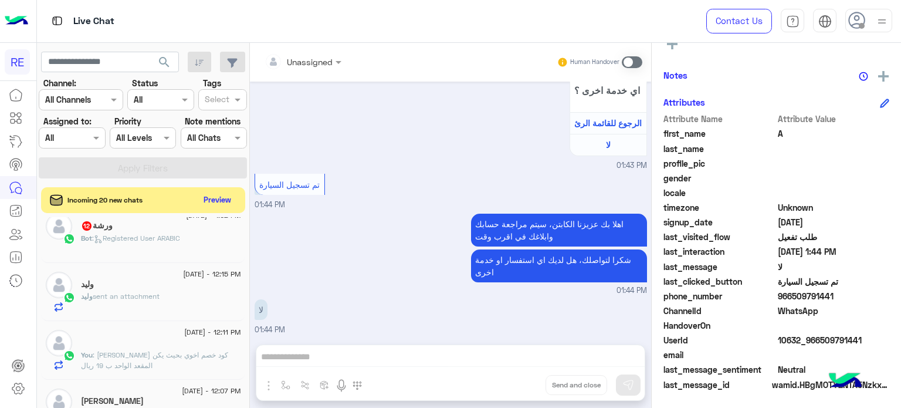
scroll to position [408, 0]
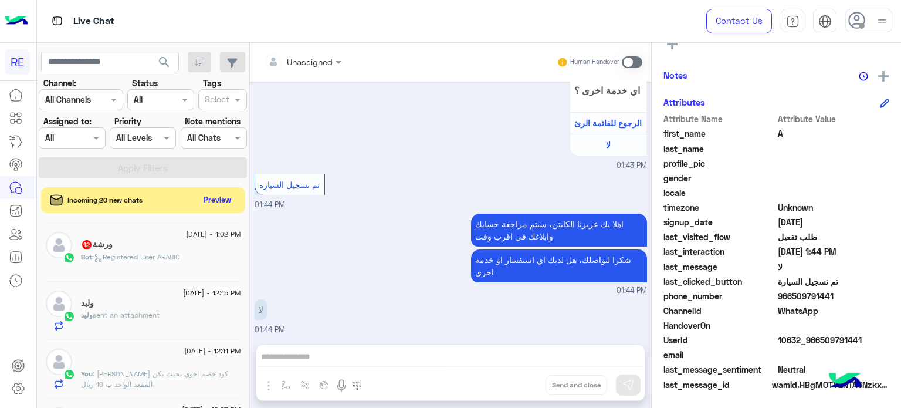
click at [141, 261] on span ": Registered User ARABIC" at bounding box center [136, 256] width 88 height 9
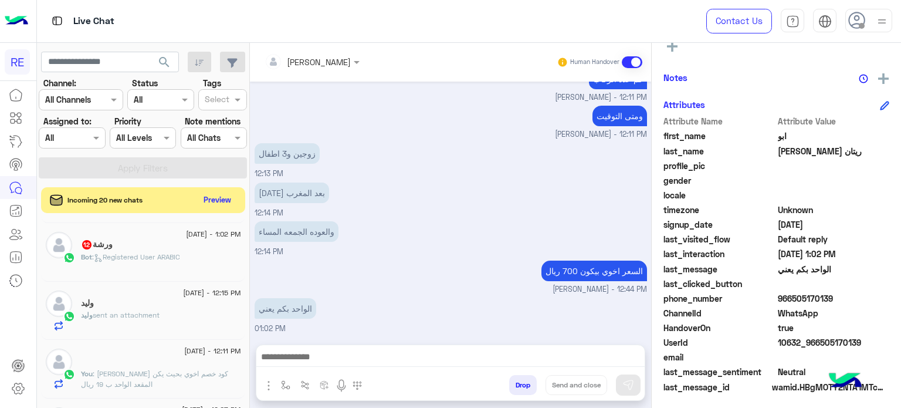
scroll to position [223, 0]
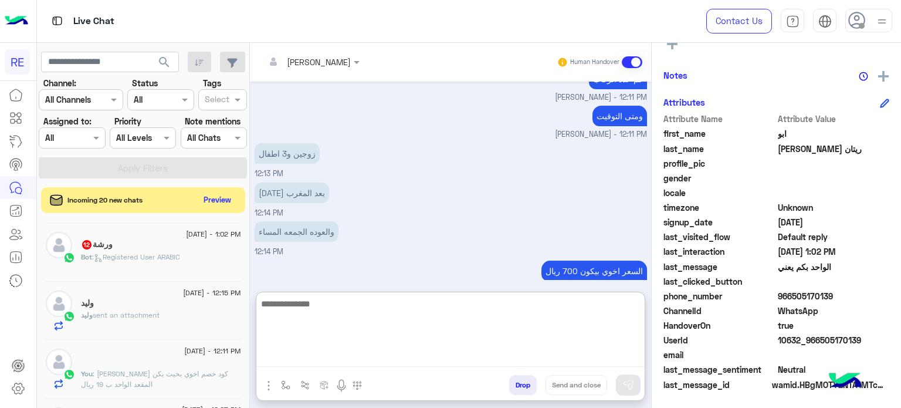
click at [489, 360] on textarea at bounding box center [450, 331] width 389 height 70
type textarea "**********"
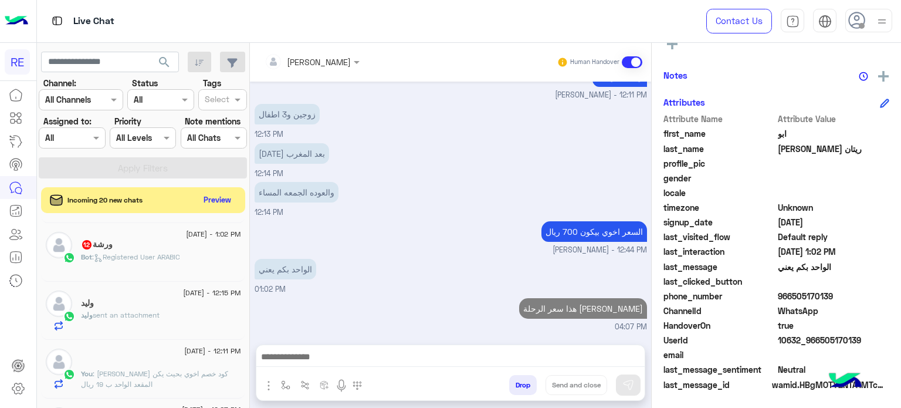
scroll to position [172, 0]
click at [161, 253] on p "Bot : Registered User ARABIC" at bounding box center [130, 257] width 99 height 11
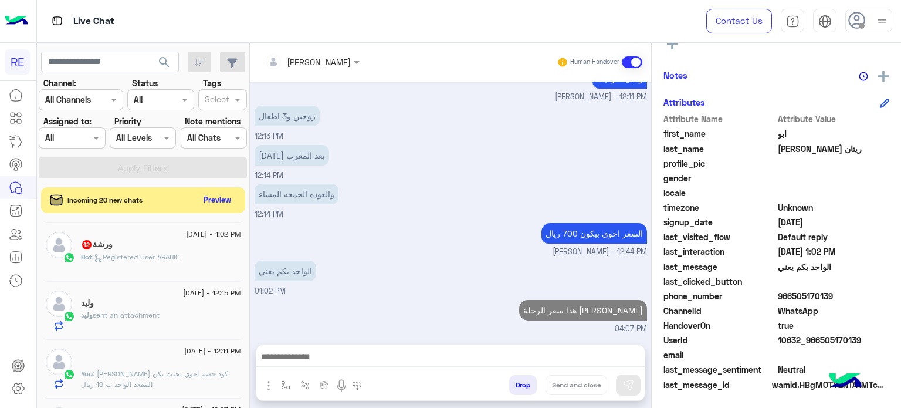
click at [168, 261] on span ": Registered User ARABIC" at bounding box center [136, 256] width 88 height 9
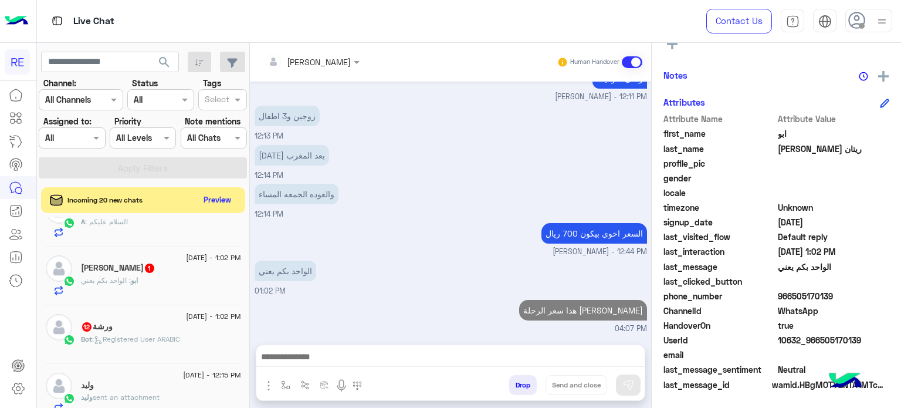
scroll to position [326, 0]
click at [161, 305] on div "[DATE] - 1:02 PM [PERSON_NAME] 1 ابو : الواحد بكم يعني" at bounding box center [143, 276] width 204 height 59
click at [153, 342] on span ": Registered User ARABIC" at bounding box center [136, 339] width 88 height 9
click at [201, 325] on div "ورشة 12" at bounding box center [161, 328] width 160 height 12
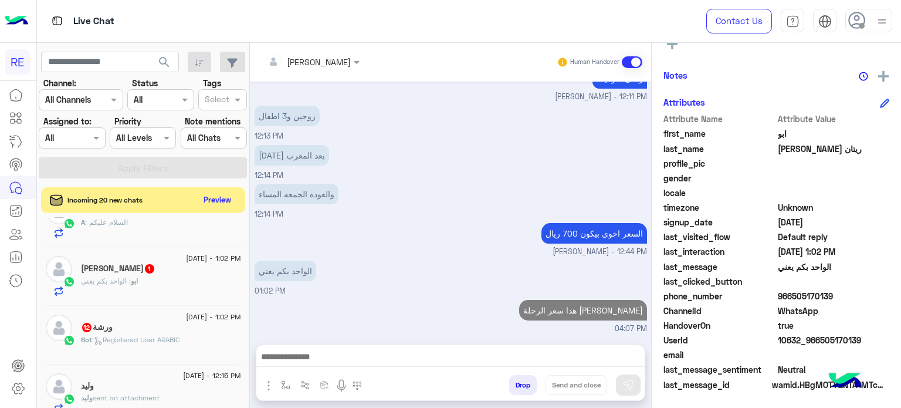
scroll to position [0, 0]
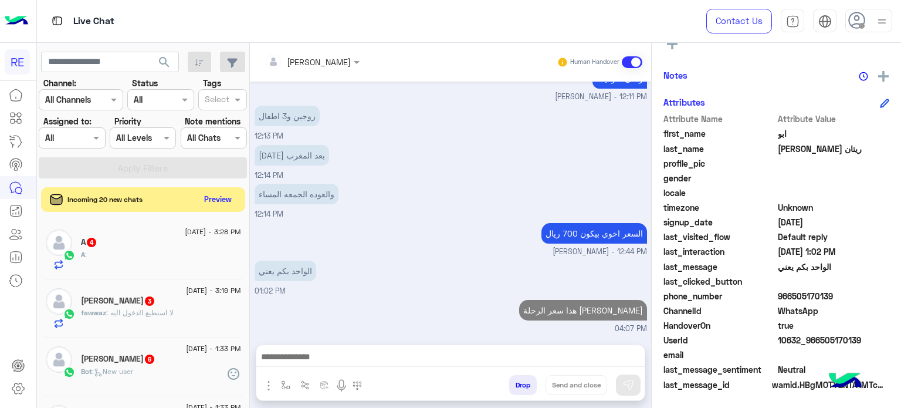
click at [224, 196] on button "Preview" at bounding box center [218, 199] width 36 height 16
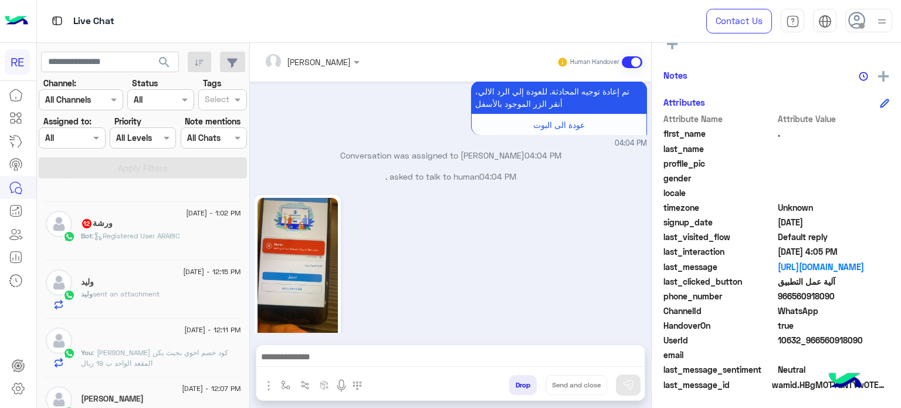
scroll to position [511, 0]
click at [143, 239] on span ": Registered User ARABIC" at bounding box center [136, 236] width 88 height 9
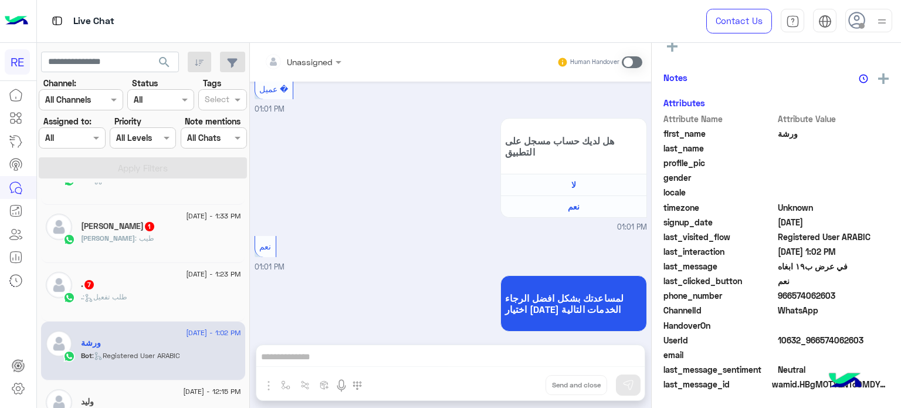
scroll to position [364, 0]
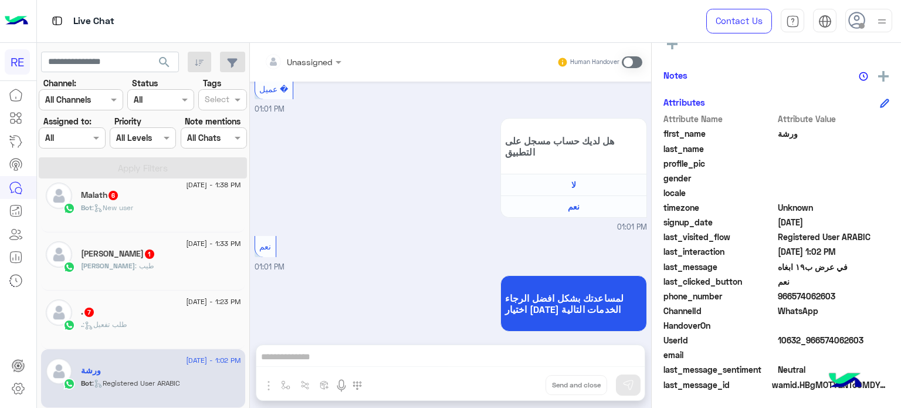
click at [167, 302] on div "[DATE] - 1:23 PM" at bounding box center [161, 303] width 160 height 8
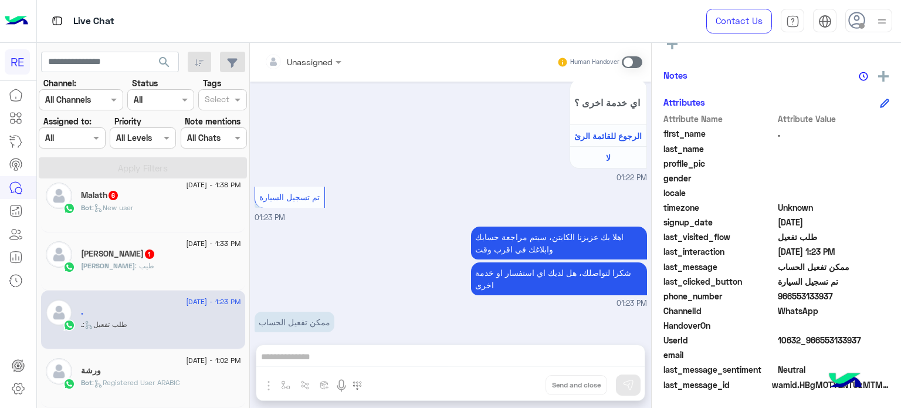
drag, startPoint x: 831, startPoint y: 297, endPoint x: 789, endPoint y: 300, distance: 41.8
click at [789, 300] on span "966553133937" at bounding box center [834, 296] width 112 height 12
copy span "553133937"
click at [629, 62] on span at bounding box center [632, 62] width 21 height 12
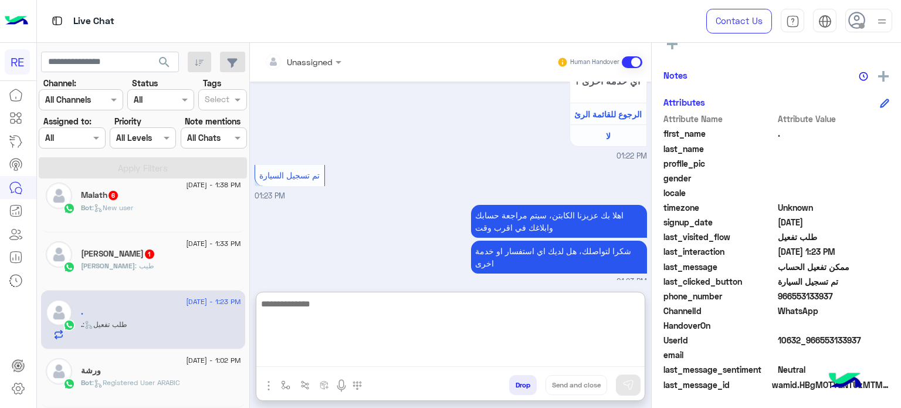
click at [489, 354] on textarea at bounding box center [450, 331] width 389 height 70
type textarea "**********"
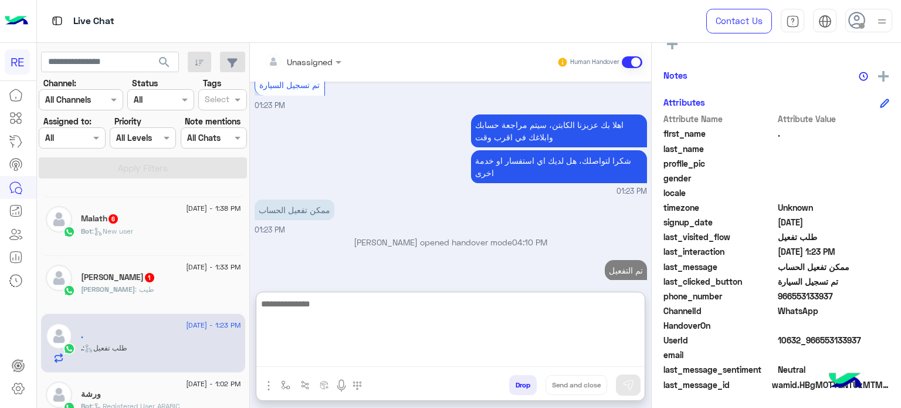
scroll to position [930, 0]
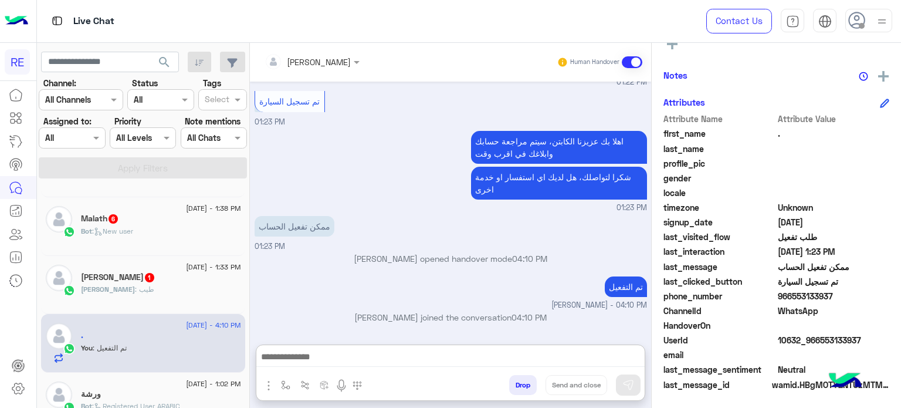
click at [185, 297] on div "[PERSON_NAME] : طيب" at bounding box center [161, 294] width 160 height 21
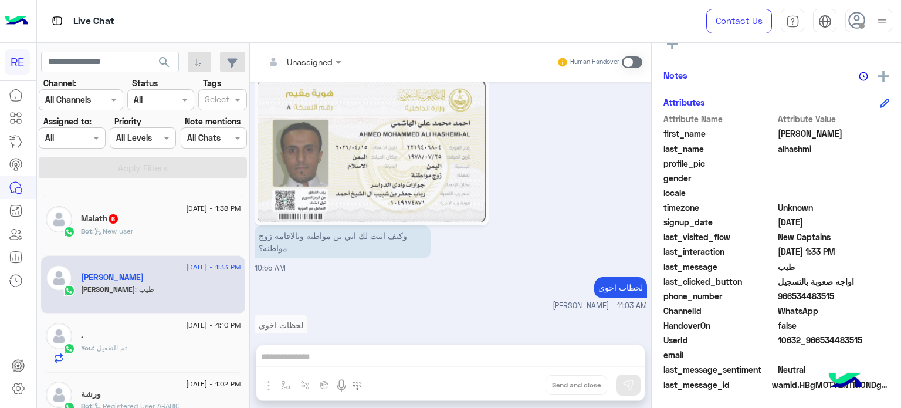
scroll to position [402, 0]
click at [143, 232] on div "Bot : New user" at bounding box center [161, 236] width 160 height 21
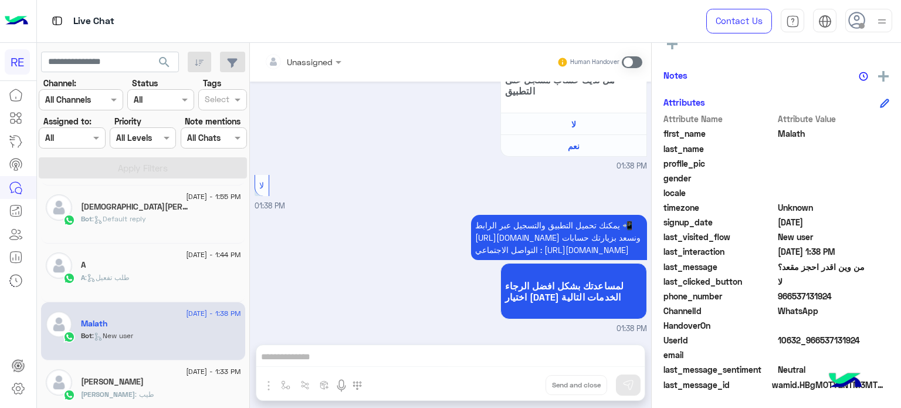
scroll to position [235, 0]
click at [131, 285] on div "A : طلب تفعيل" at bounding box center [161, 283] width 160 height 21
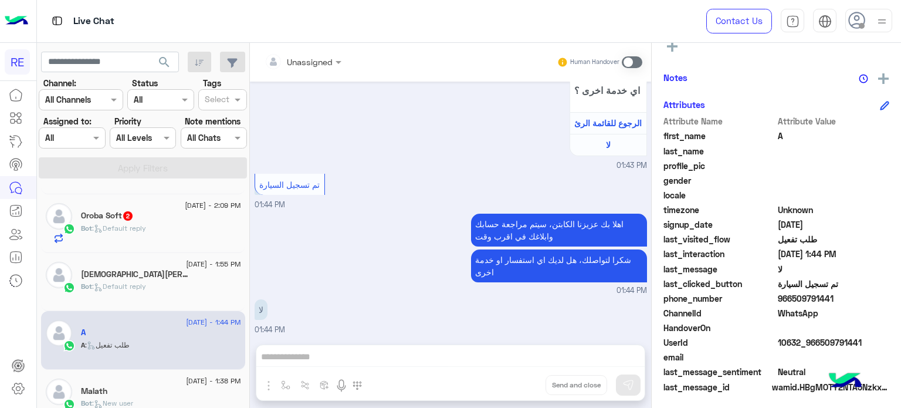
scroll to position [158, 0]
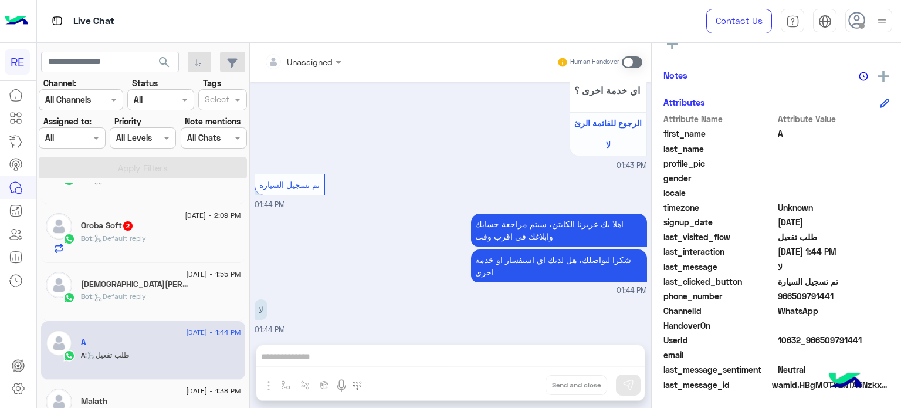
click at [158, 246] on div "Bot : Default reply" at bounding box center [161, 243] width 160 height 21
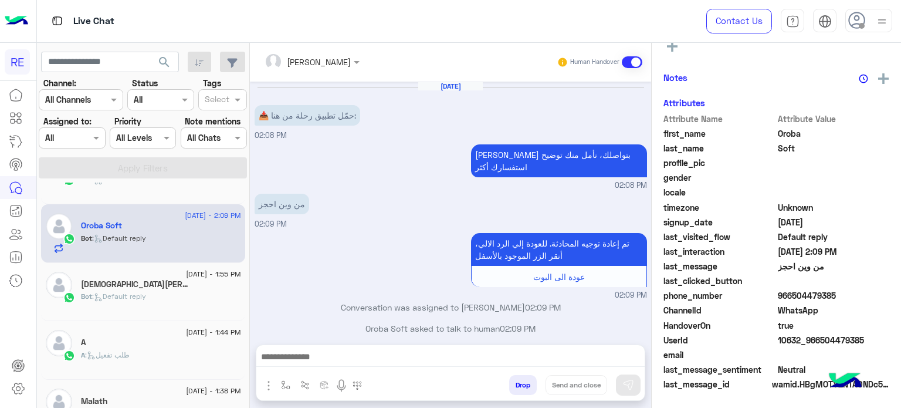
click at [174, 293] on div "Bot : Default reply" at bounding box center [161, 301] width 160 height 21
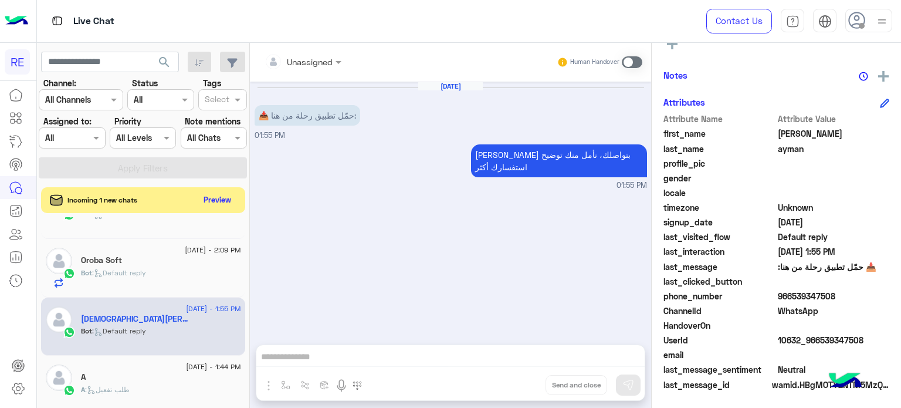
click at [185, 253] on span "[DATE] - 2:09 PM" at bounding box center [213, 250] width 56 height 11
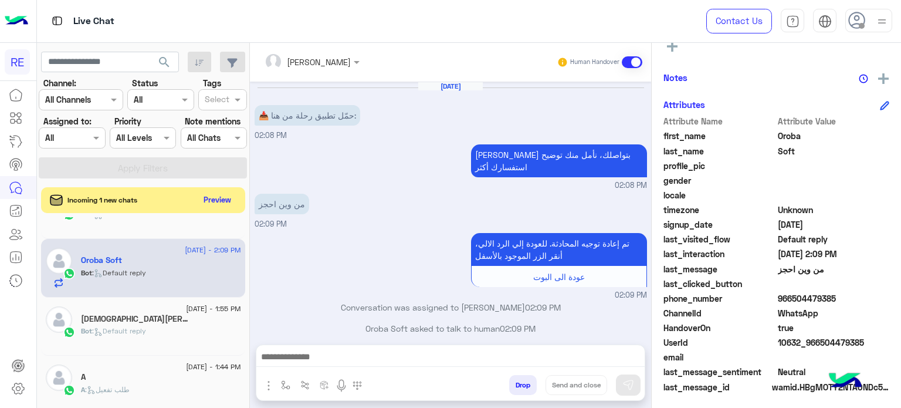
scroll to position [223, 0]
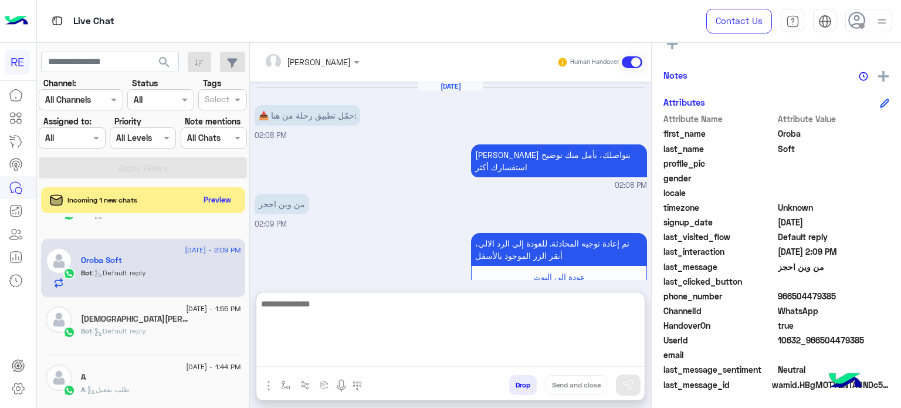
click at [448, 361] on textarea at bounding box center [450, 331] width 389 height 70
type textarea "**********"
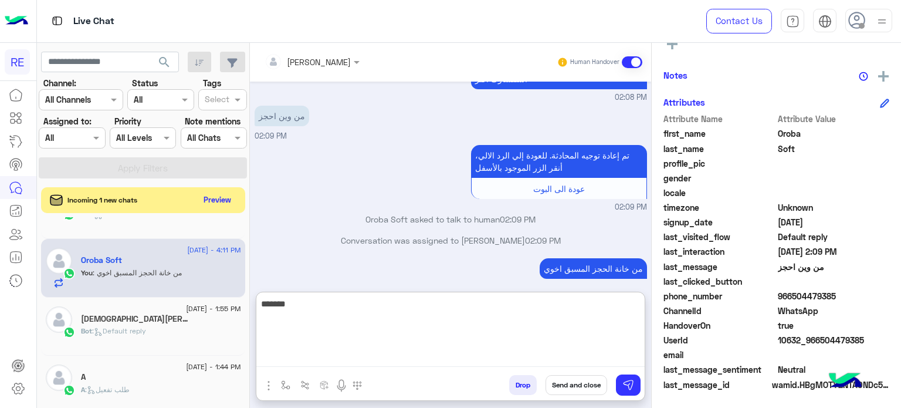
scroll to position [110, 0]
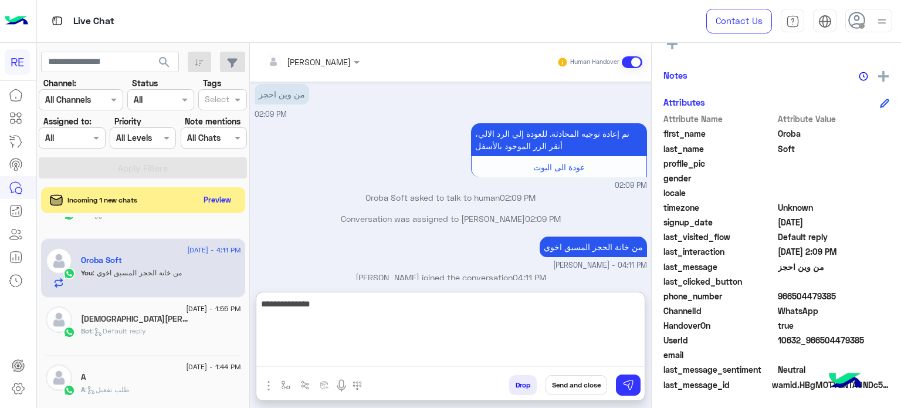
type textarea "**********"
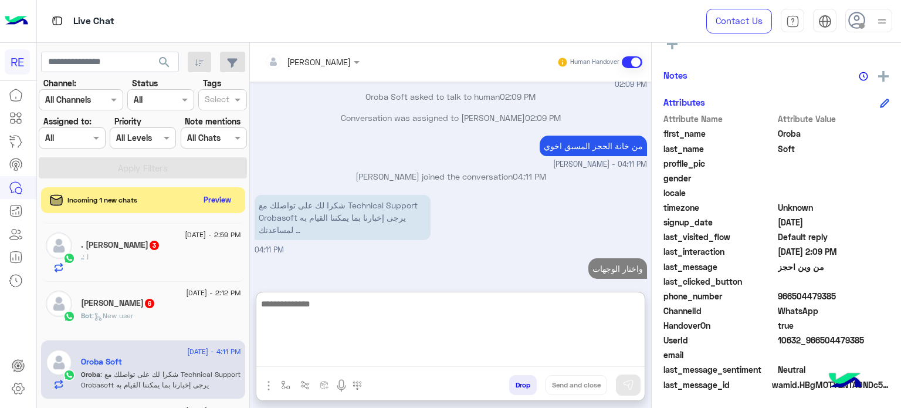
scroll to position [50, 0]
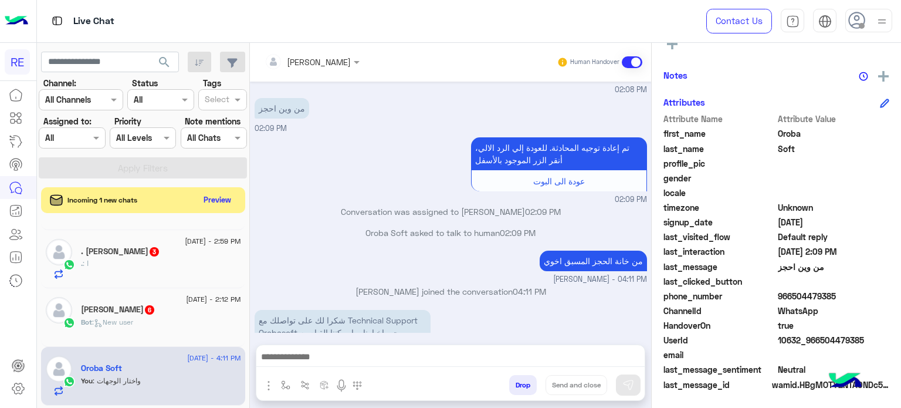
click at [153, 317] on div "Bot : New user" at bounding box center [161, 327] width 160 height 21
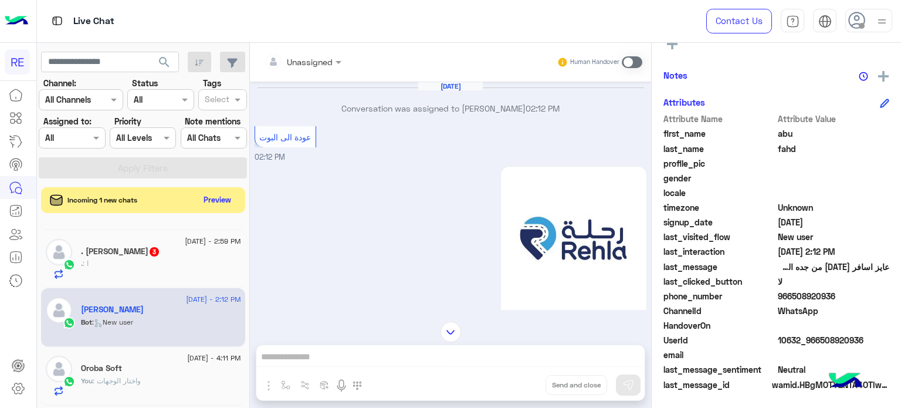
click at [184, 246] on div ". [PERSON_NAME] 3" at bounding box center [161, 252] width 160 height 12
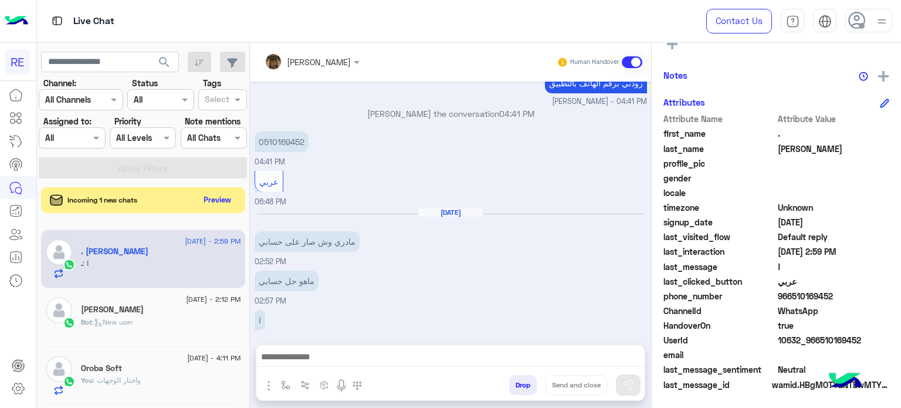
drag, startPoint x: 830, startPoint y: 296, endPoint x: 789, endPoint y: 298, distance: 41.1
click at [789, 298] on span "966510169452" at bounding box center [834, 296] width 112 height 12
copy span "510169452"
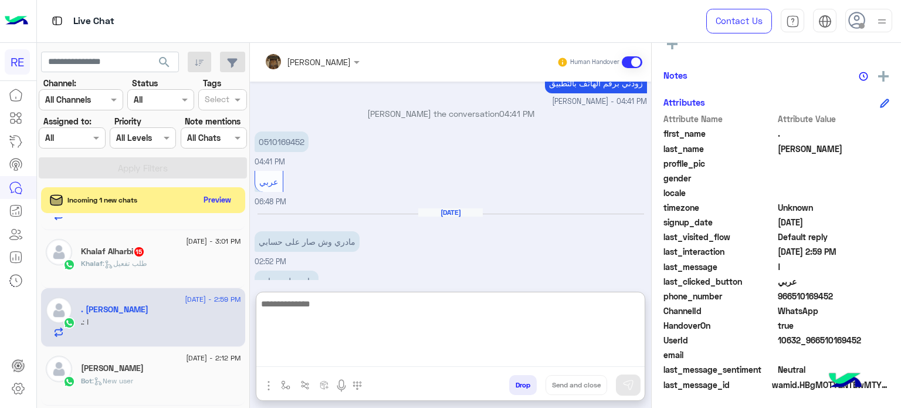
scroll to position [397, 0]
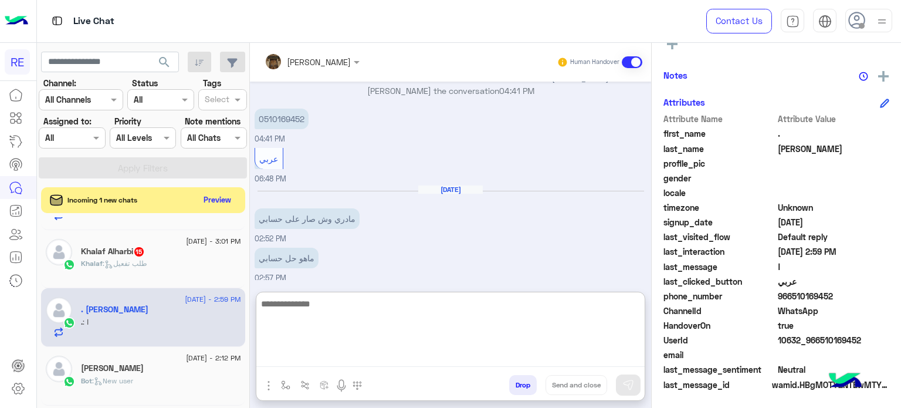
click at [479, 355] on textarea at bounding box center [450, 331] width 389 height 70
type textarea "**********"
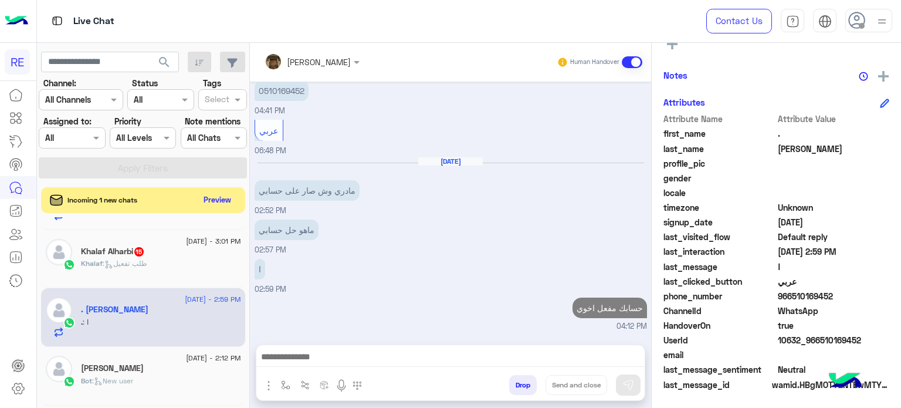
scroll to position [438, 0]
click at [97, 259] on span "Khalaf" at bounding box center [92, 263] width 22 height 9
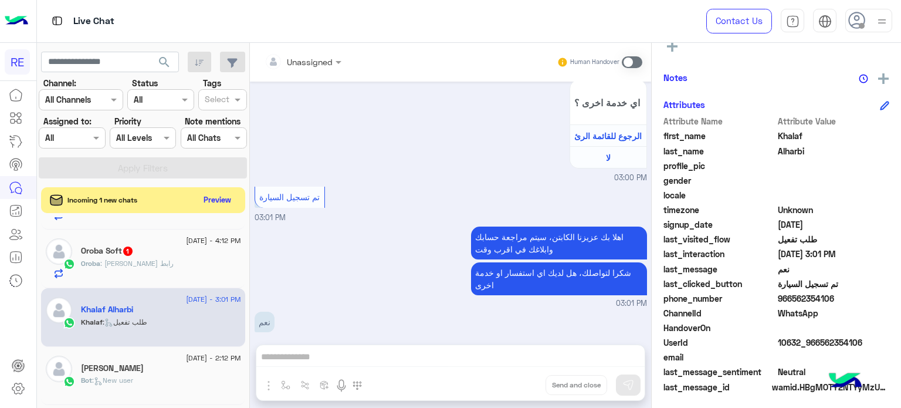
scroll to position [223, 0]
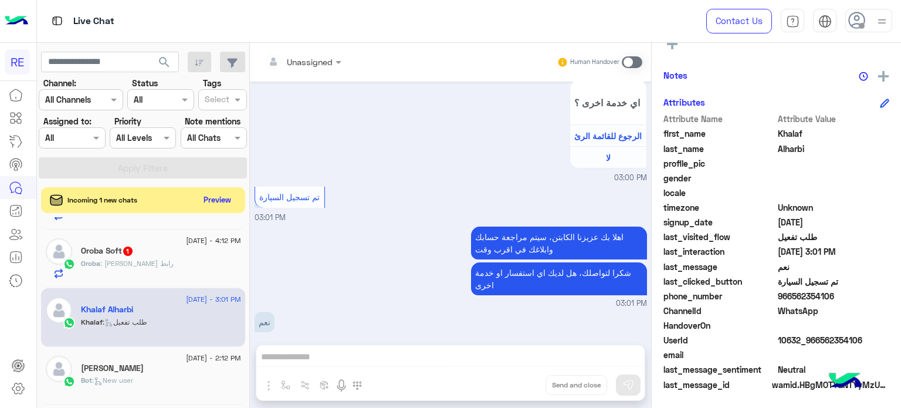
drag, startPoint x: 831, startPoint y: 298, endPoint x: 791, endPoint y: 296, distance: 39.9
click at [791, 296] on span "966562354106" at bounding box center [834, 296] width 112 height 12
copy span "562354106"
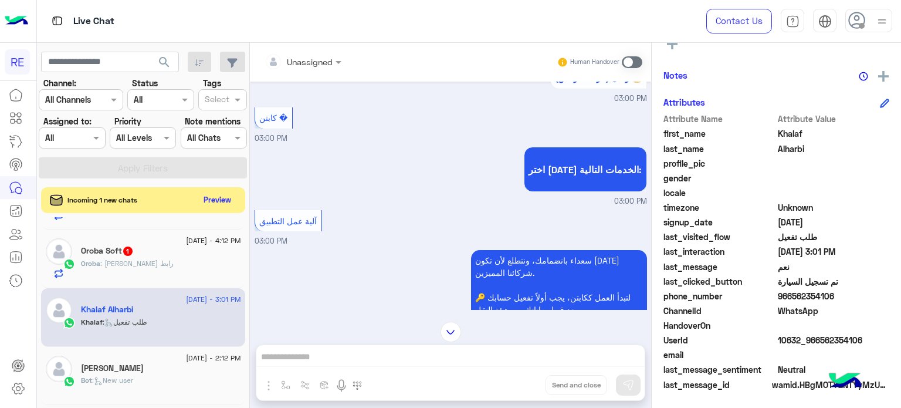
scroll to position [110, 0]
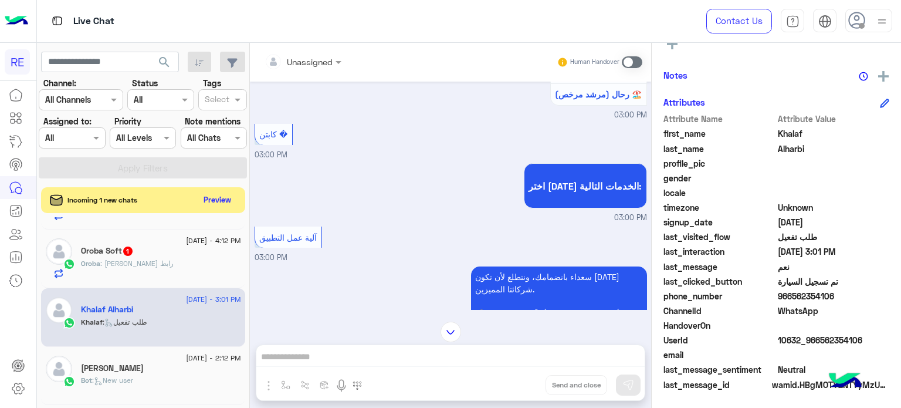
click at [629, 60] on span at bounding box center [632, 62] width 21 height 12
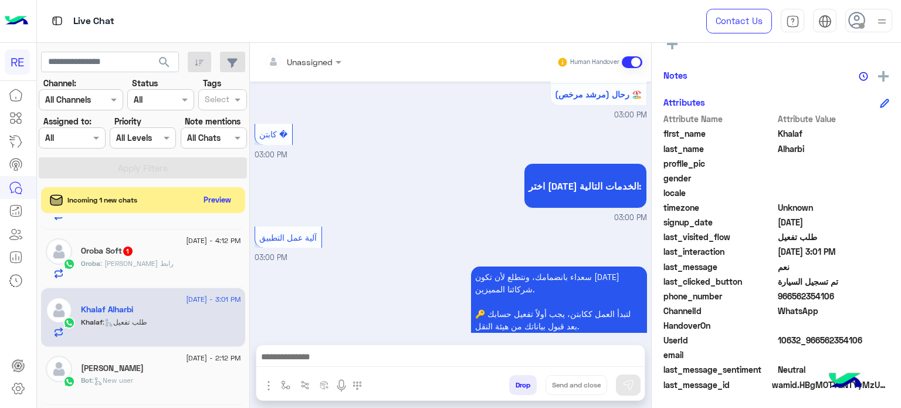
scroll to position [1286, 0]
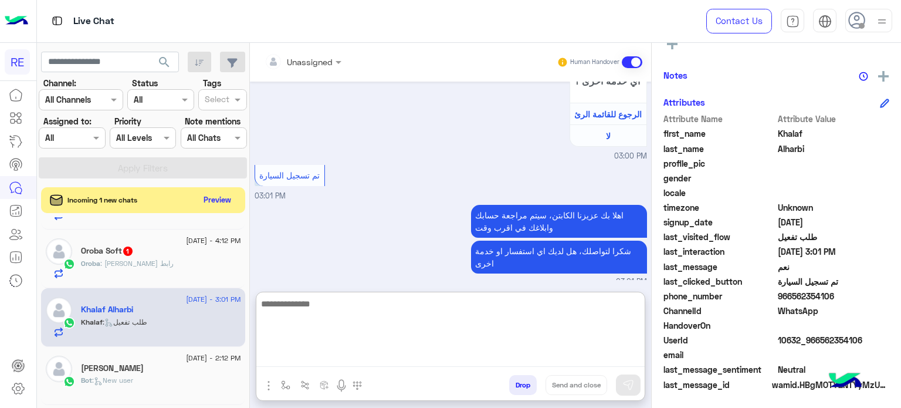
click at [454, 359] on textarea at bounding box center [450, 331] width 389 height 70
type textarea "**********"
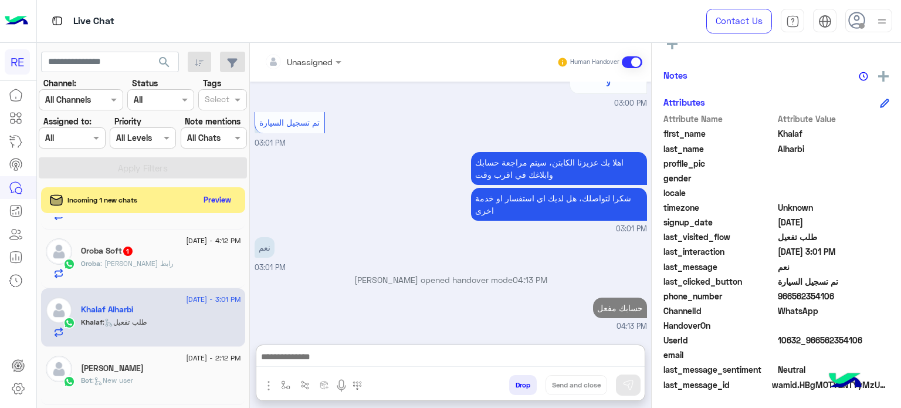
scroll to position [1344, 0]
click at [149, 269] on div "Oroba : [PERSON_NAME]" at bounding box center [161, 268] width 160 height 21
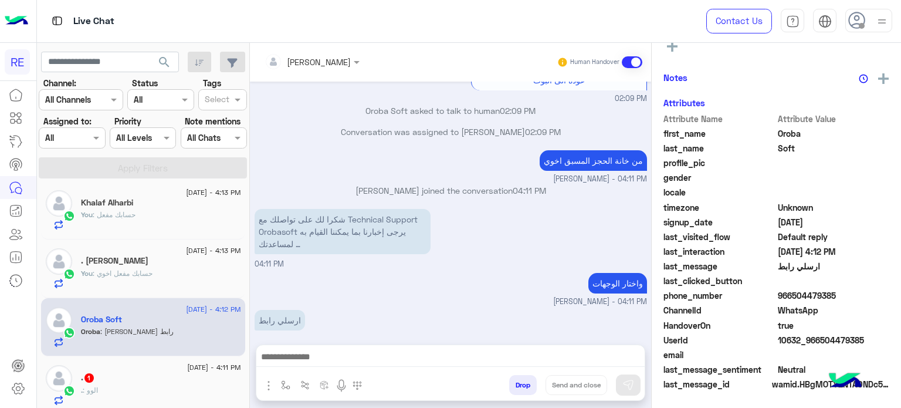
scroll to position [223, 0]
click at [151, 381] on div ". 1" at bounding box center [161, 379] width 160 height 12
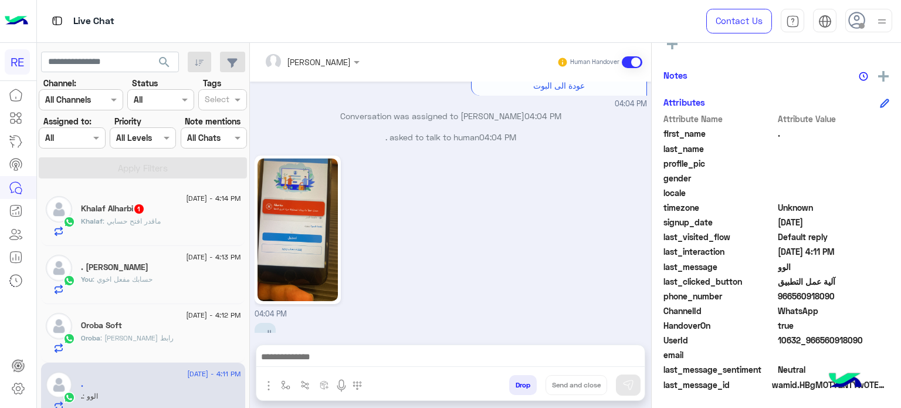
click at [150, 201] on div "[DATE] - 4:14 PM" at bounding box center [161, 200] width 160 height 8
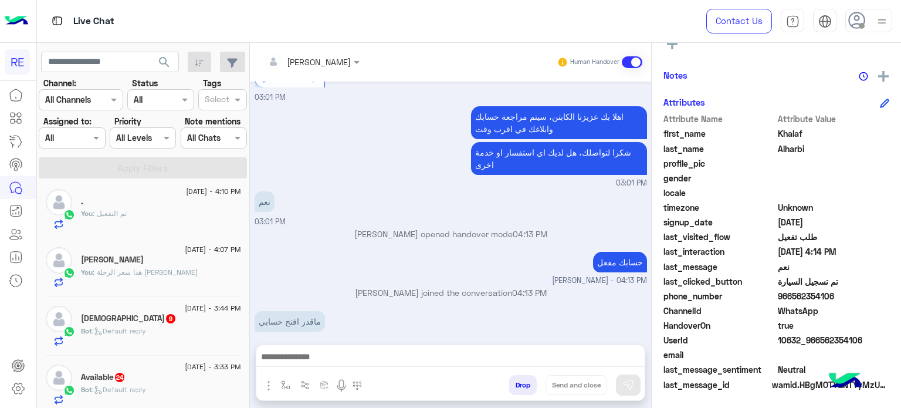
scroll to position [244, 0]
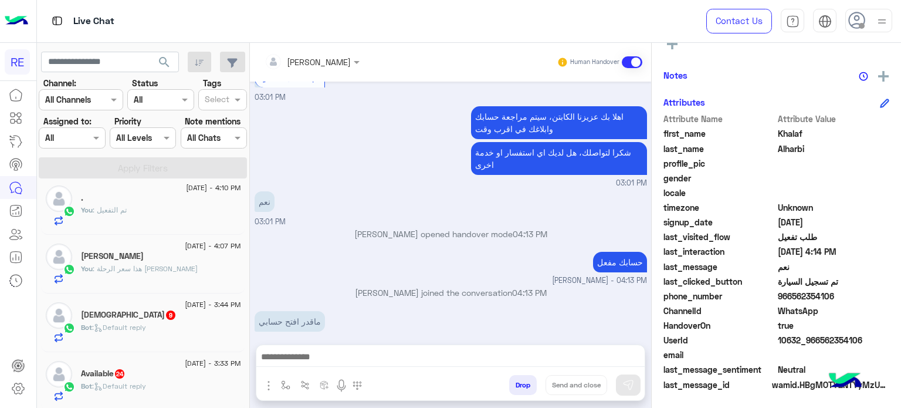
click at [158, 333] on div "Bot : Default reply" at bounding box center [161, 332] width 160 height 21
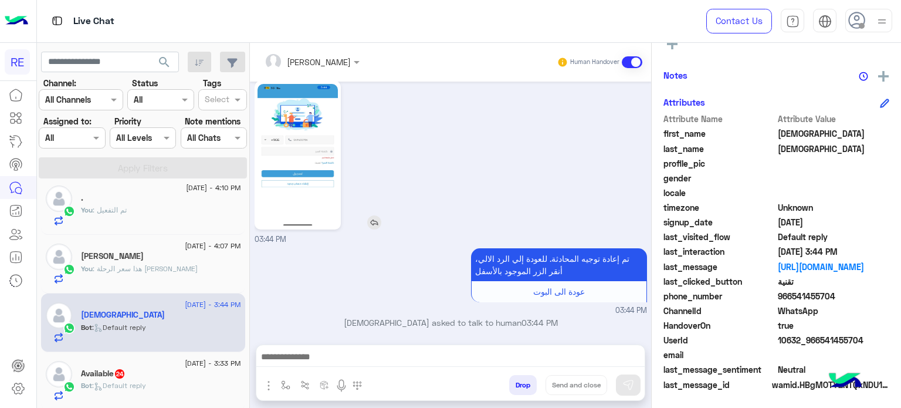
scroll to position [444, 0]
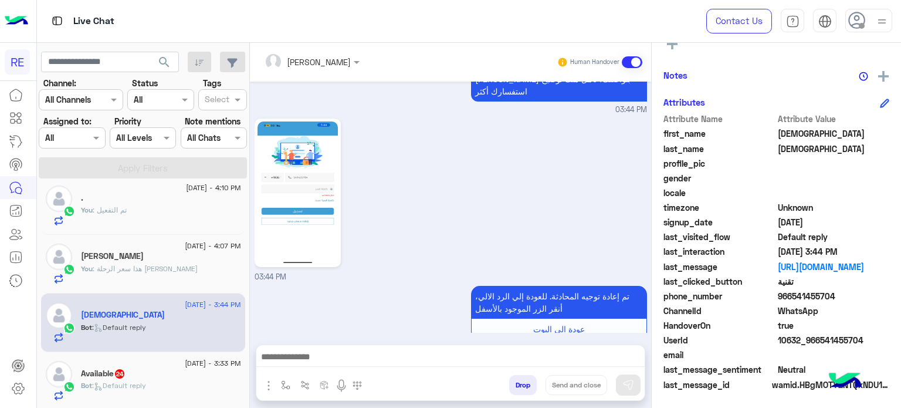
drag, startPoint x: 831, startPoint y: 295, endPoint x: 791, endPoint y: 296, distance: 39.9
click at [791, 296] on span "966541455704" at bounding box center [834, 296] width 112 height 12
copy span "541455704"
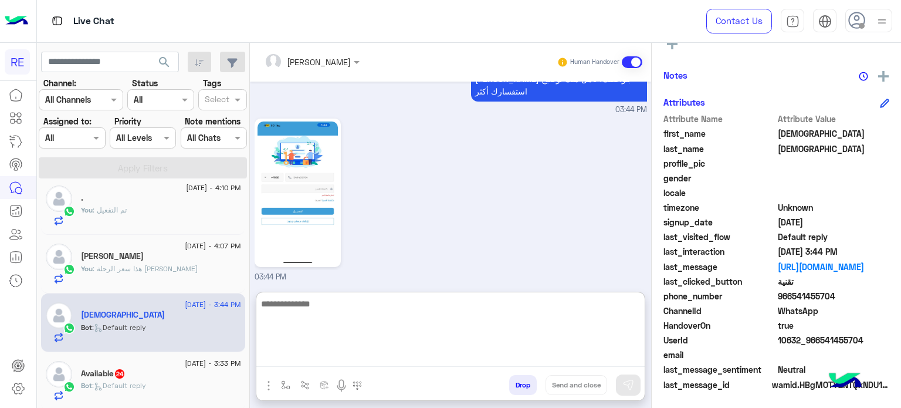
click at [451, 359] on textarea at bounding box center [450, 331] width 389 height 70
type textarea "**********"
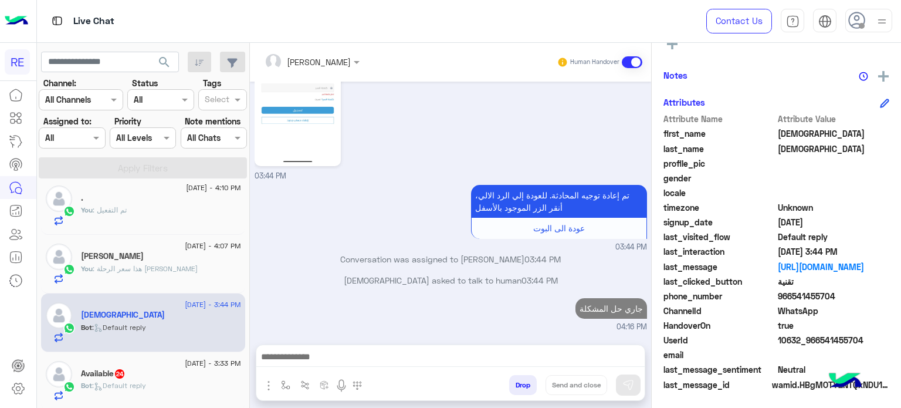
click at [101, 381] on span ": Default reply" at bounding box center [119, 385] width 54 height 9
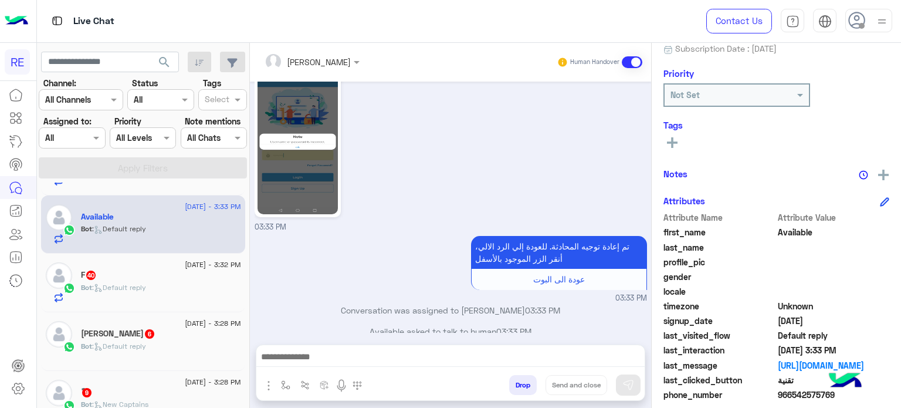
scroll to position [398, 0]
click at [133, 269] on div "[DATE] - 3:32 PM" at bounding box center [161, 269] width 160 height 8
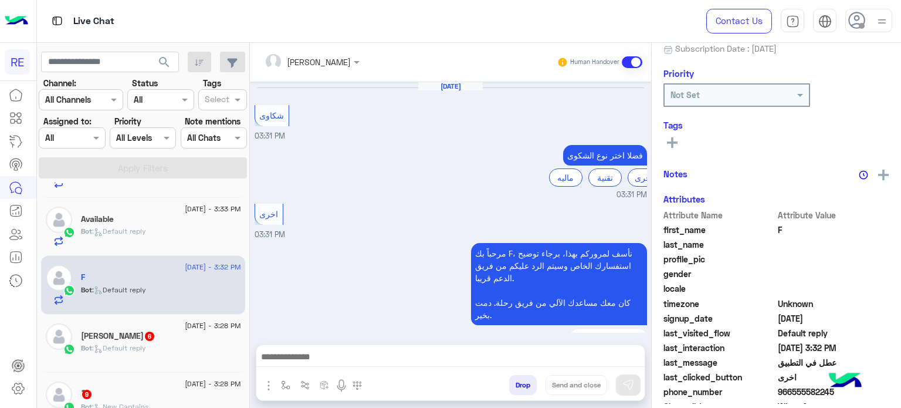
scroll to position [330, 0]
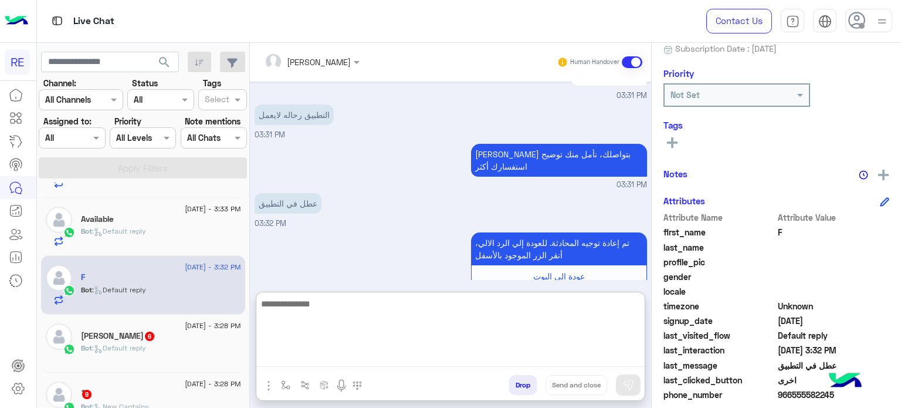
click at [380, 353] on textarea at bounding box center [450, 331] width 389 height 70
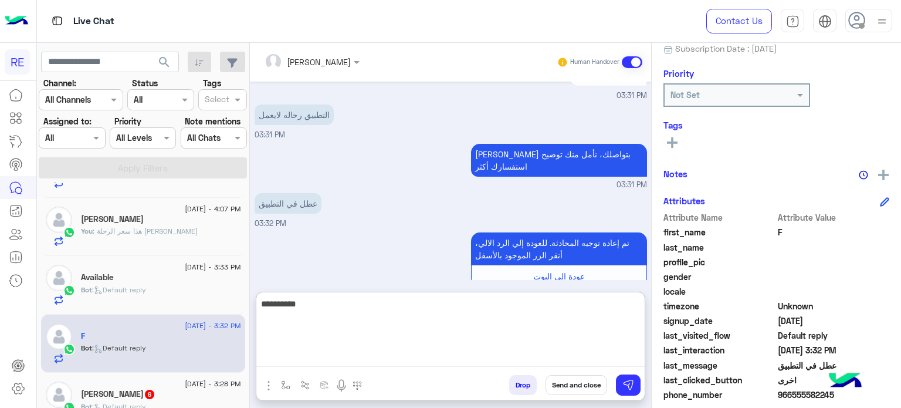
scroll to position [399, 0]
type textarea "**********"
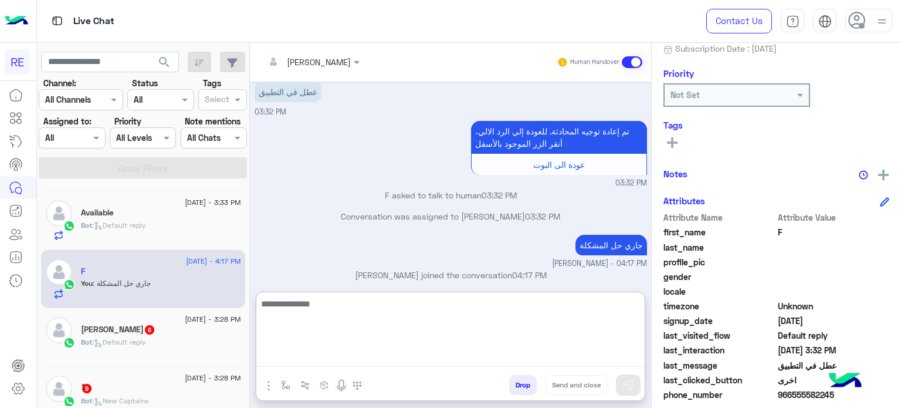
scroll to position [464, 0]
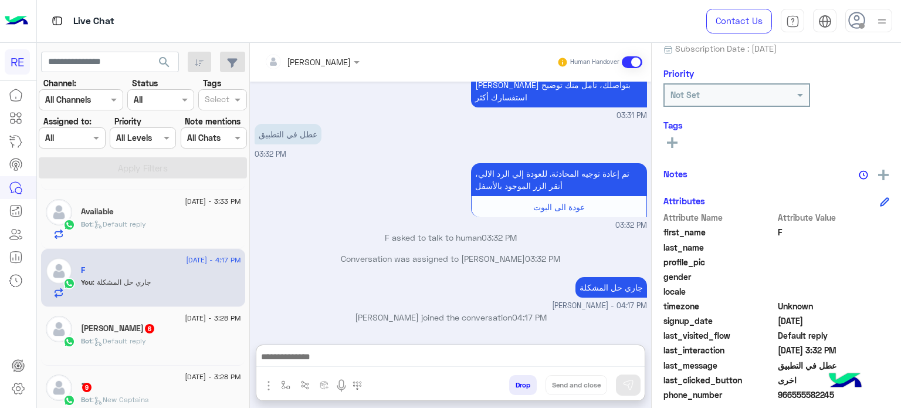
click at [135, 332] on div "[PERSON_NAME] 6" at bounding box center [161, 329] width 160 height 12
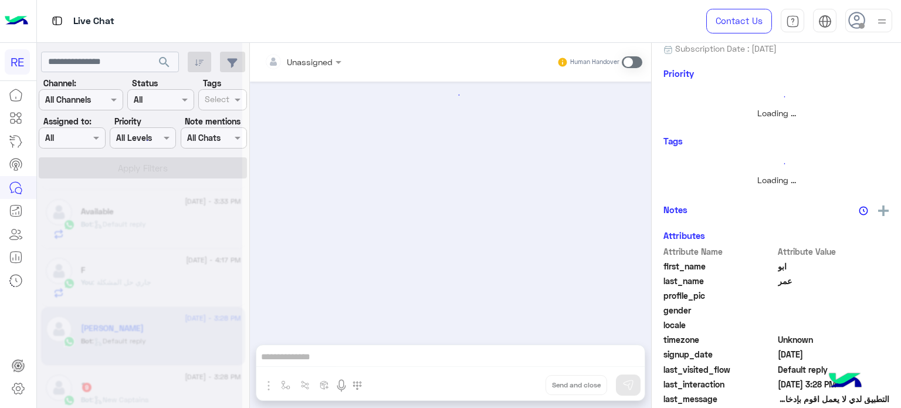
scroll to position [399, 0]
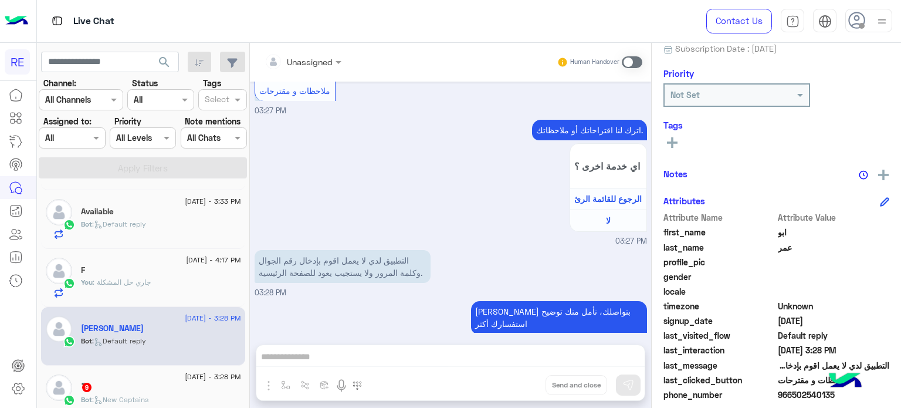
click at [633, 63] on span at bounding box center [632, 62] width 21 height 12
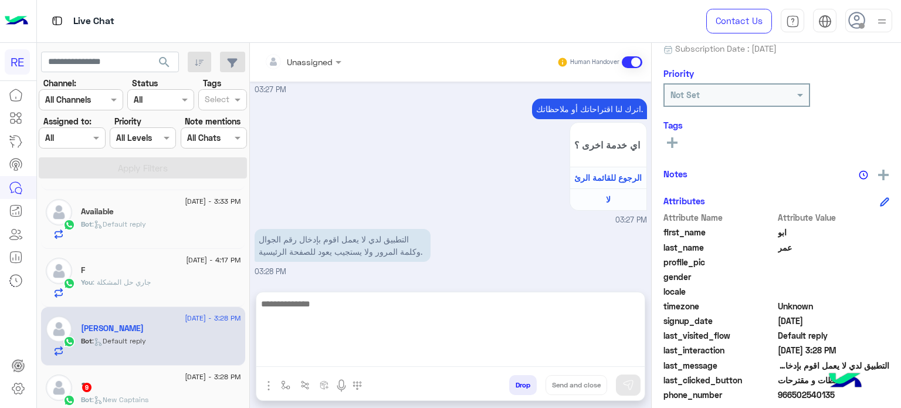
click at [467, 354] on textarea at bounding box center [450, 331] width 389 height 70
type textarea "**********"
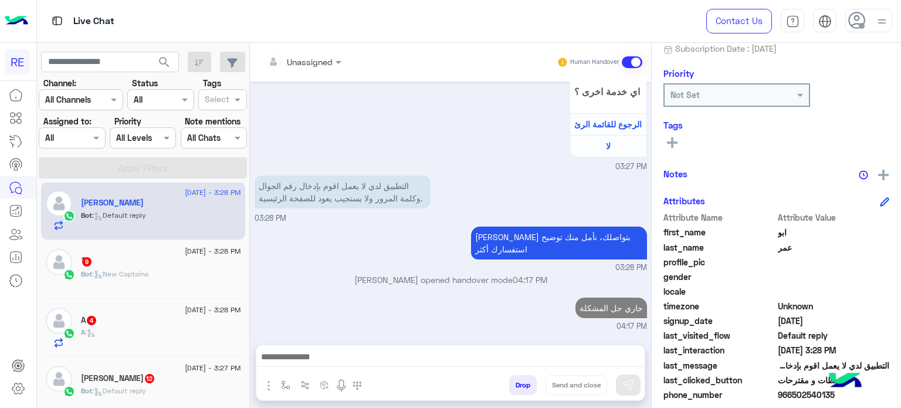
scroll to position [484, 0]
click at [160, 271] on div "Bot : New Captains" at bounding box center [161, 279] width 160 height 21
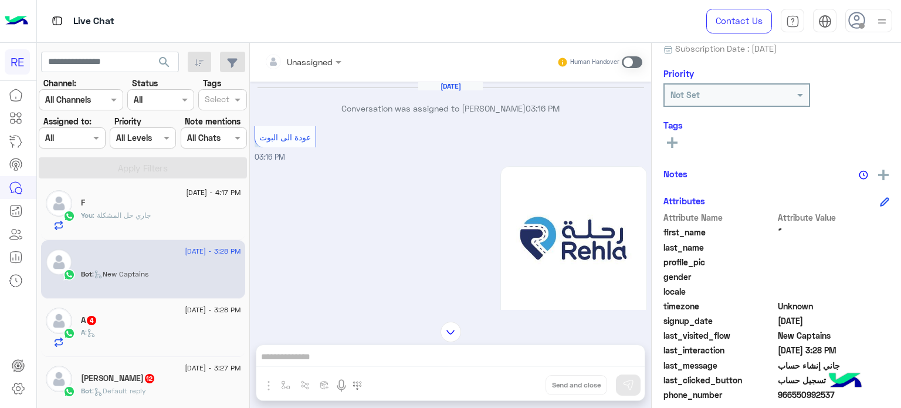
click at [86, 337] on div "A :" at bounding box center [161, 337] width 160 height 21
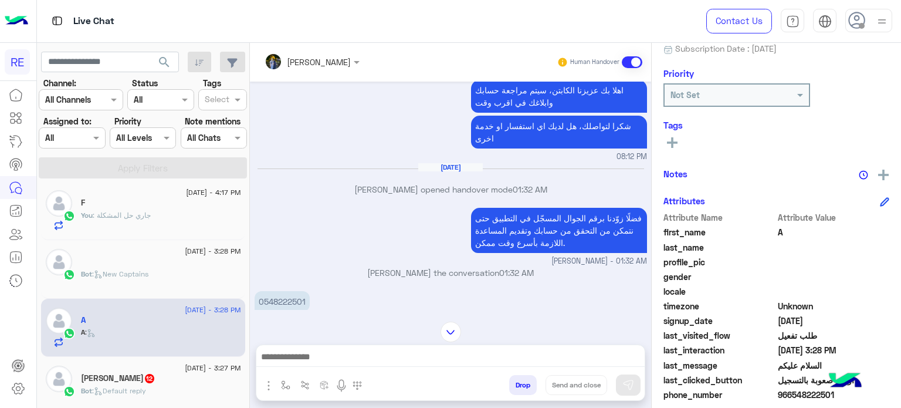
scroll to position [693, 0]
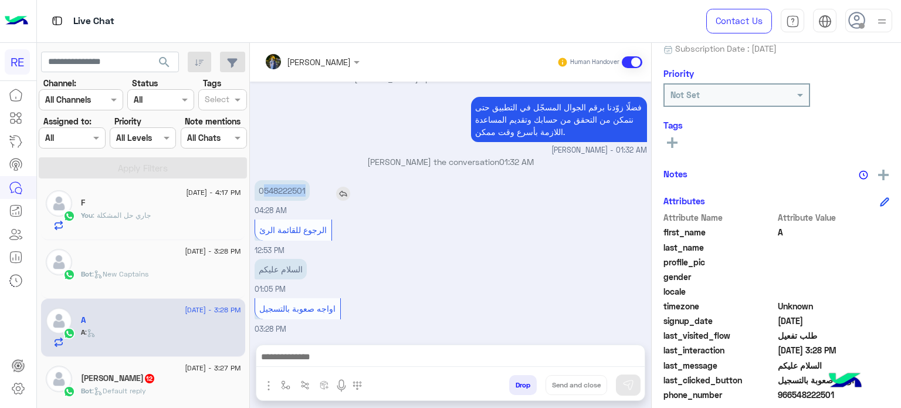
drag, startPoint x: 306, startPoint y: 187, endPoint x: 264, endPoint y: 190, distance: 42.4
click at [264, 190] on p "0548222501" at bounding box center [282, 190] width 55 height 21
copy p "548222501"
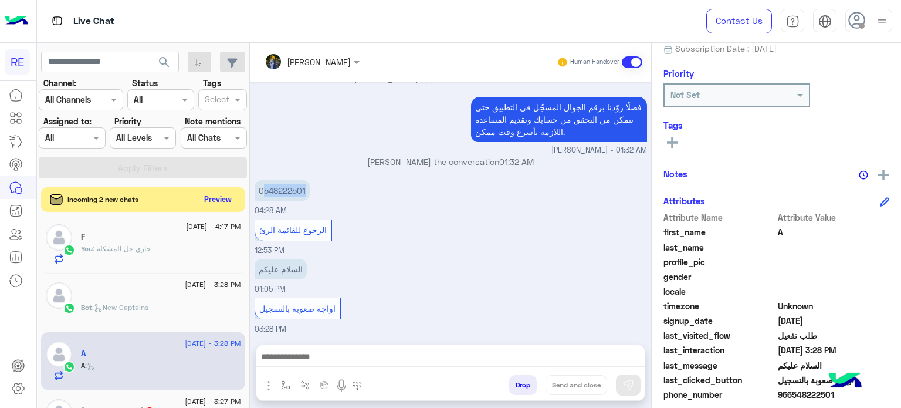
click at [224, 203] on button "Preview" at bounding box center [218, 199] width 36 height 16
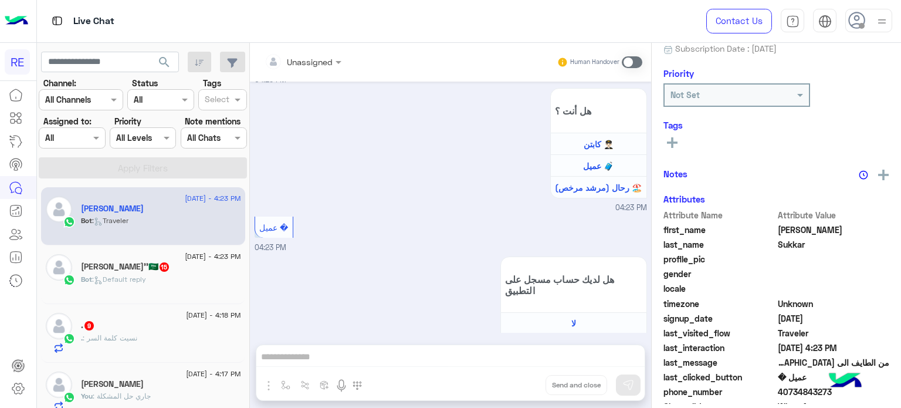
click at [153, 280] on div "Bot : Default reply" at bounding box center [161, 284] width 160 height 21
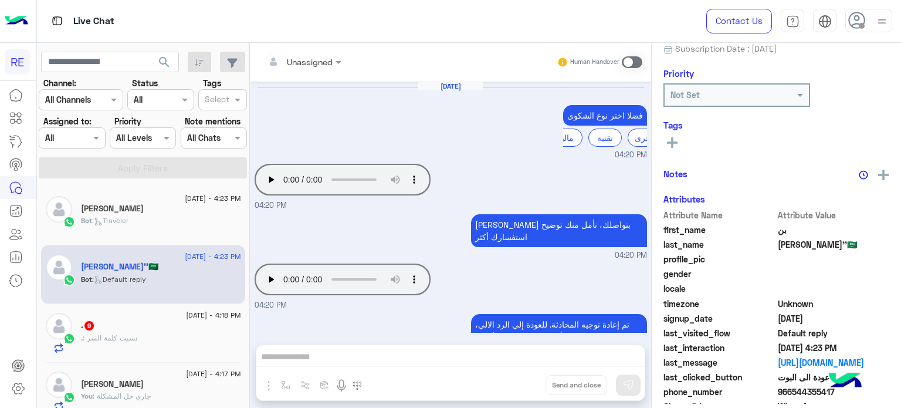
scroll to position [431, 0]
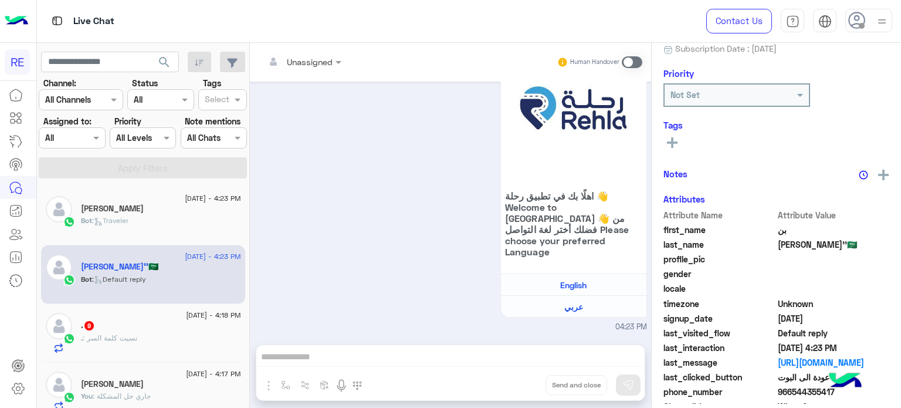
click at [173, 209] on div "[PERSON_NAME]" at bounding box center [161, 210] width 160 height 12
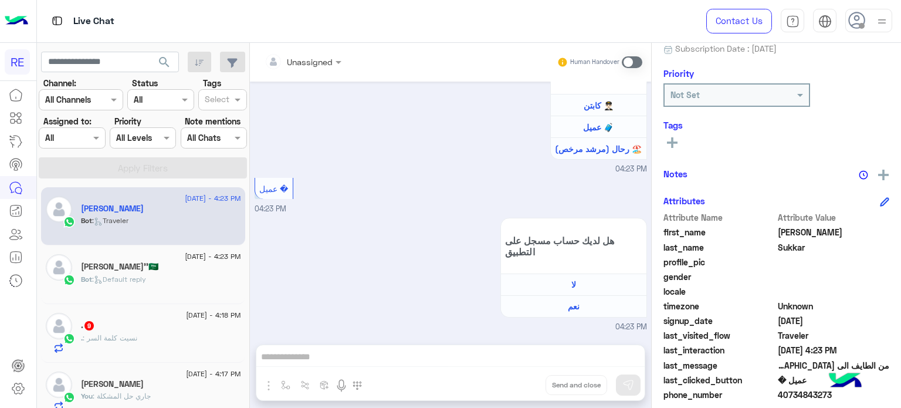
scroll to position [694, 0]
